Goal: Information Seeking & Learning: Understand process/instructions

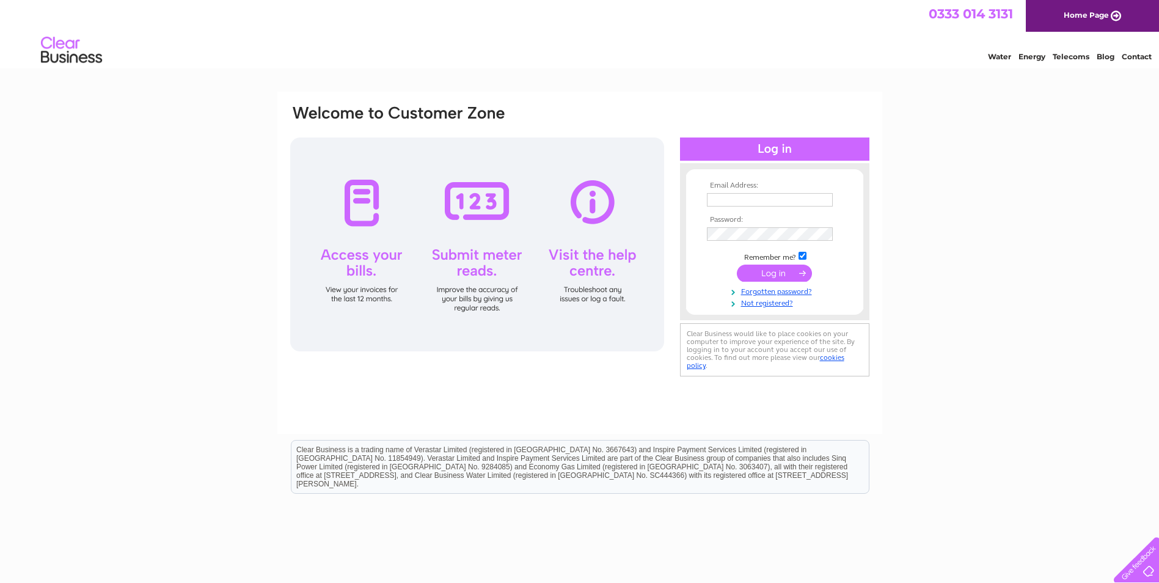
type input "enquiry@tidygardensfife.co.uk"
click at [778, 272] on input "submit" at bounding box center [774, 273] width 75 height 17
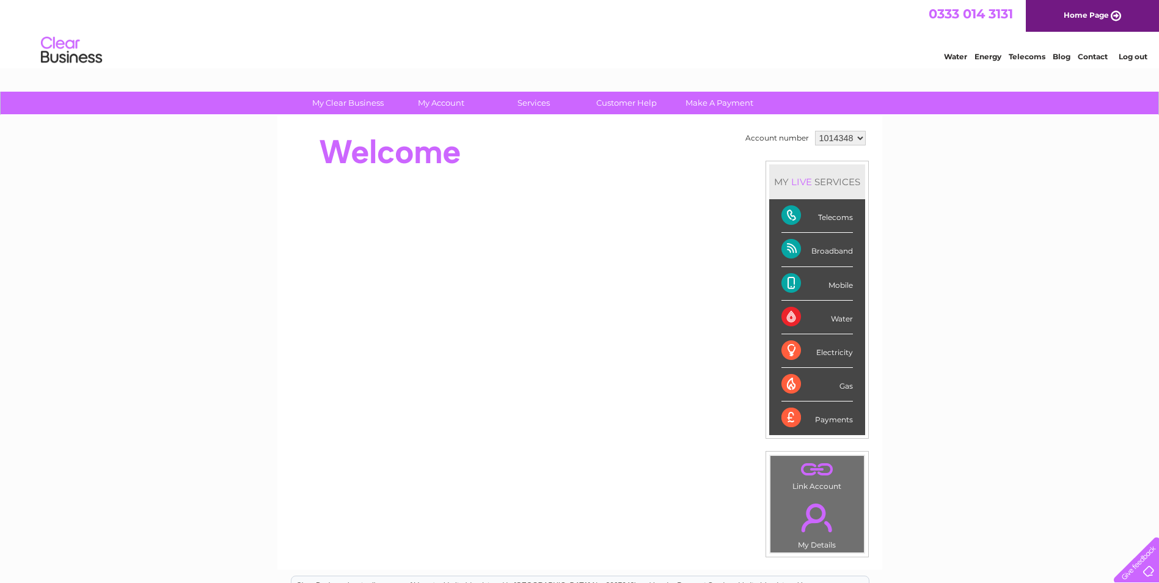
click at [793, 219] on div "Telecoms" at bounding box center [818, 216] width 72 height 34
click at [787, 213] on div "Telecoms" at bounding box center [818, 216] width 72 height 34
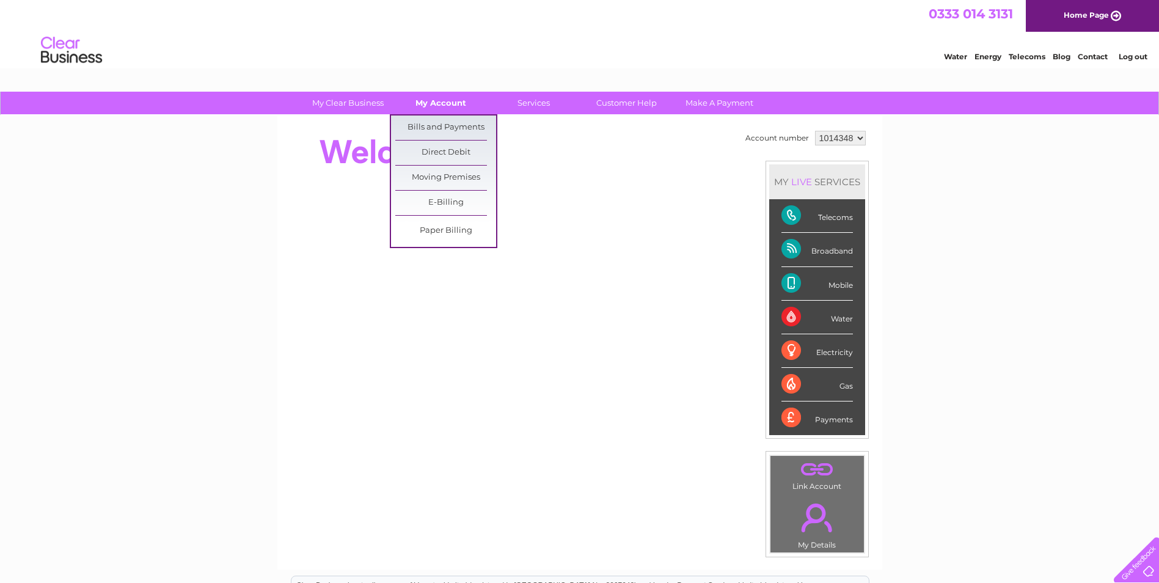
click at [445, 101] on link "My Account" at bounding box center [441, 103] width 101 height 23
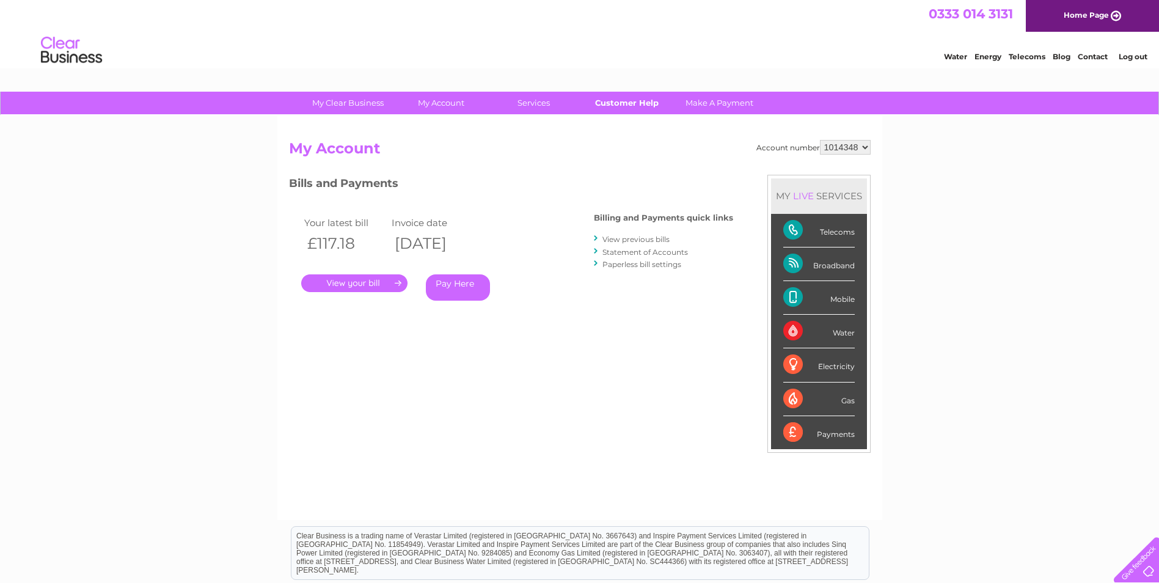
click at [625, 101] on link "Customer Help" at bounding box center [626, 103] width 101 height 23
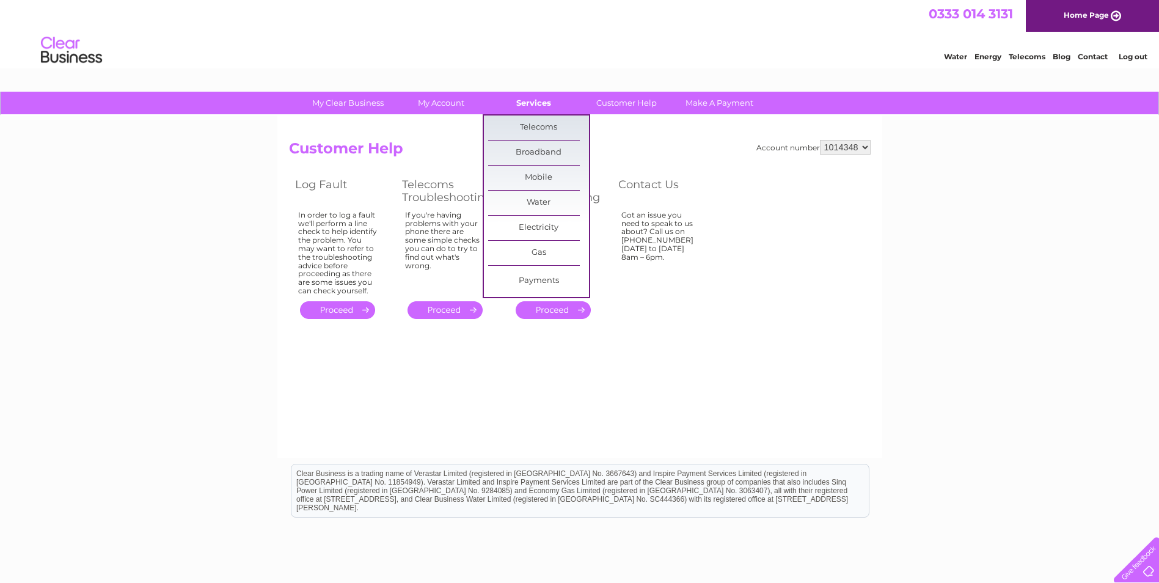
click at [548, 98] on link "Services" at bounding box center [533, 103] width 101 height 23
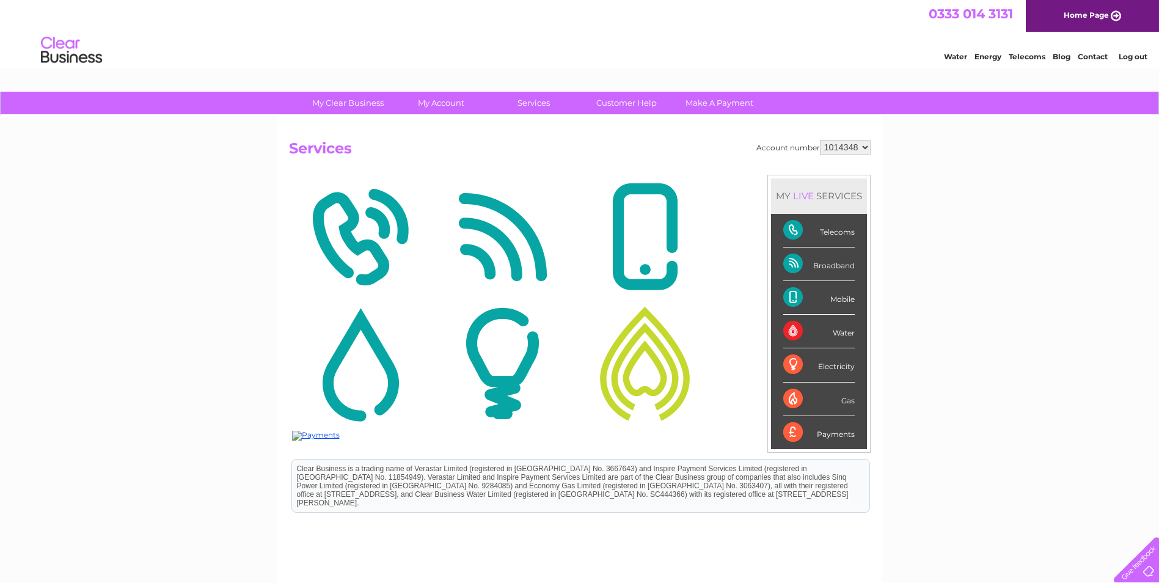
click at [826, 233] on div "Telecoms" at bounding box center [820, 231] width 72 height 34
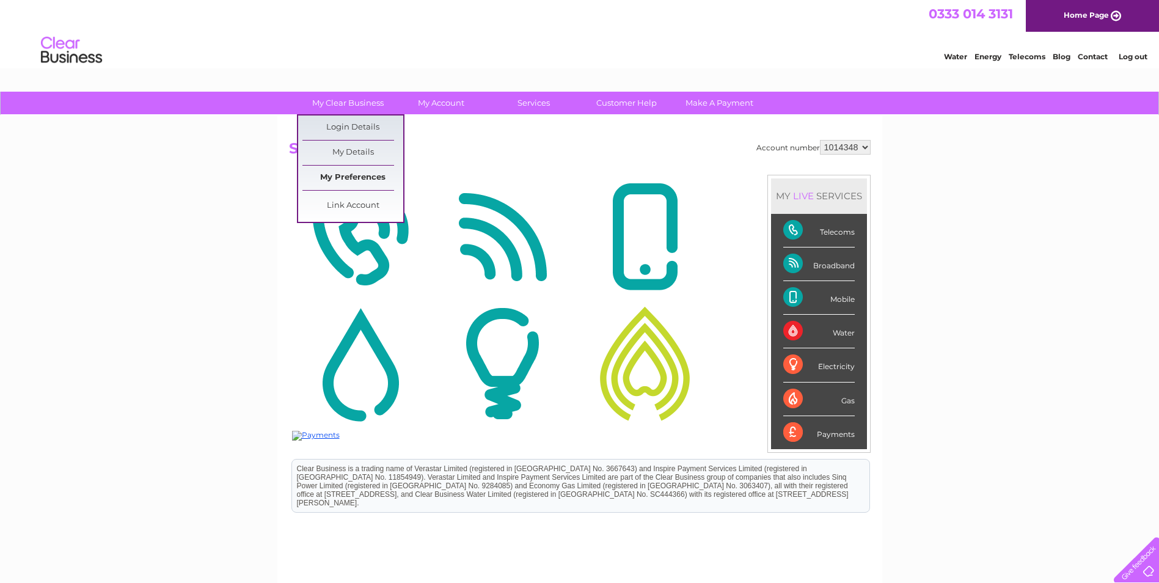
click at [351, 173] on link "My Preferences" at bounding box center [353, 178] width 101 height 24
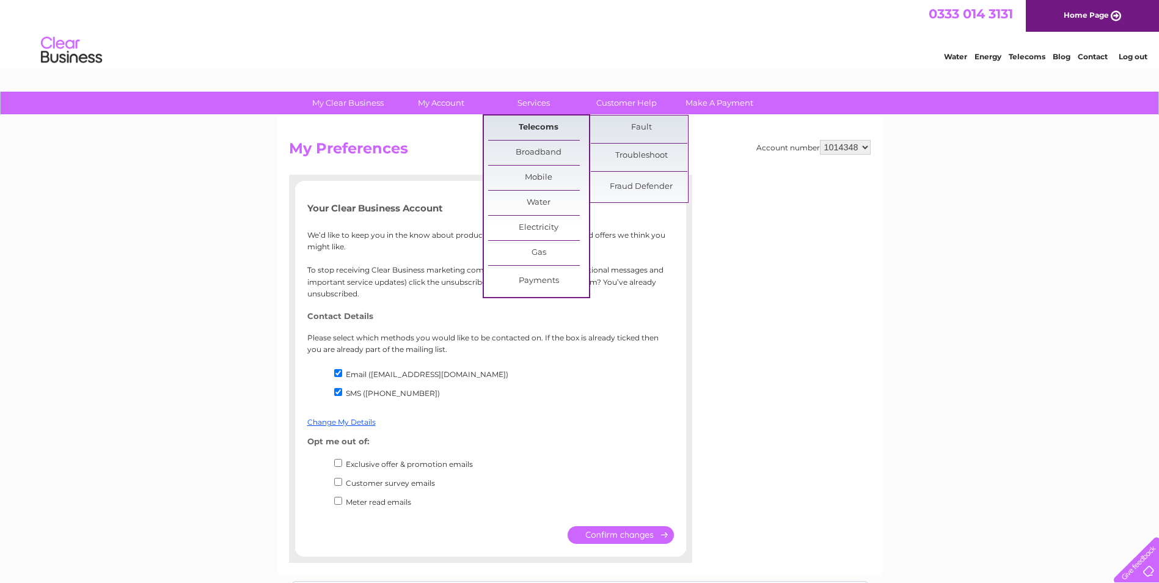
click at [533, 126] on link "Telecoms" at bounding box center [538, 128] width 101 height 24
click at [629, 156] on link "Troubleshoot" at bounding box center [641, 156] width 101 height 24
